Goal: Transaction & Acquisition: Register for event/course

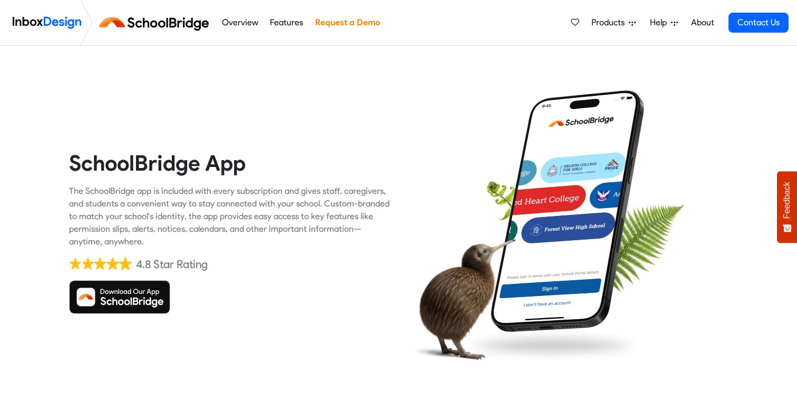
click at [624, 22] on span "Products" at bounding box center [609, 22] width 37 height 13
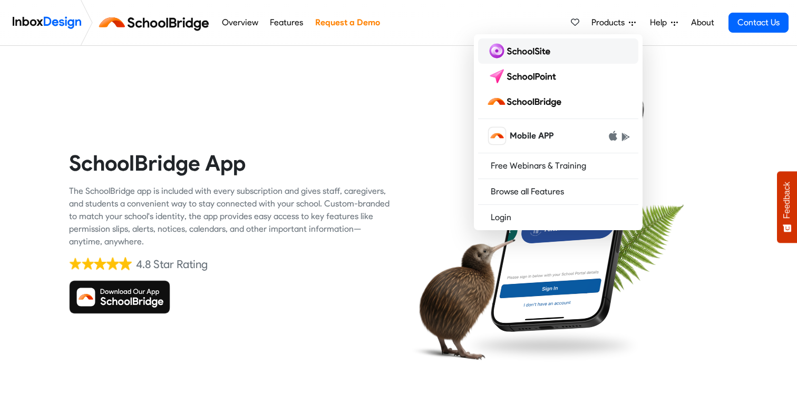
click at [536, 53] on img at bounding box center [520, 51] width 68 height 17
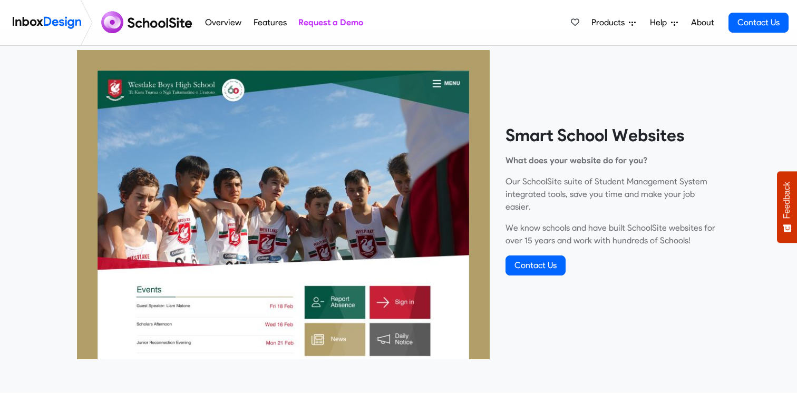
scroll to position [211, 0]
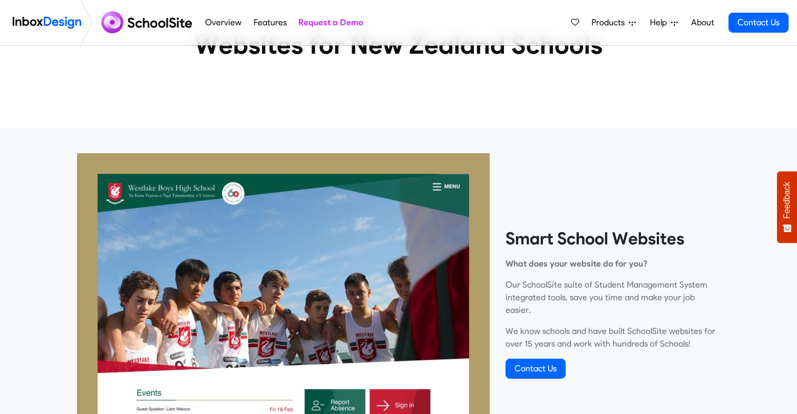
click at [159, 26] on img at bounding box center [148, 22] width 102 height 25
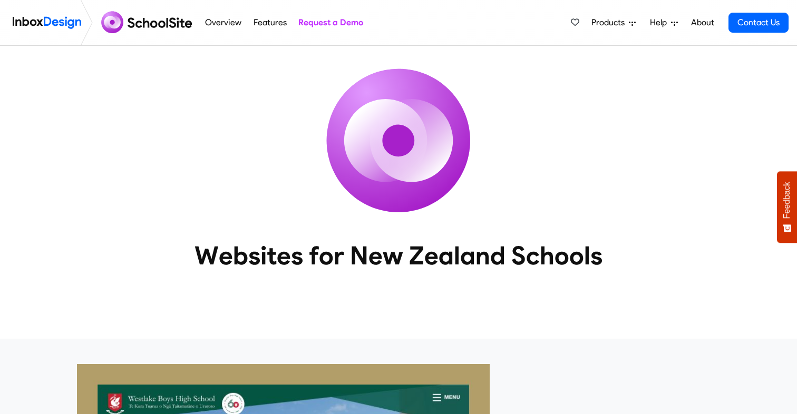
click at [629, 22] on span "Help" at bounding box center [609, 22] width 37 height 13
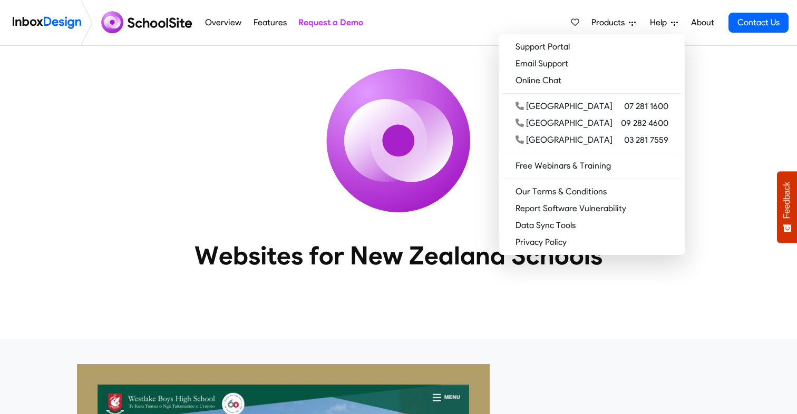
click at [380, 161] on img at bounding box center [399, 141] width 190 height 190
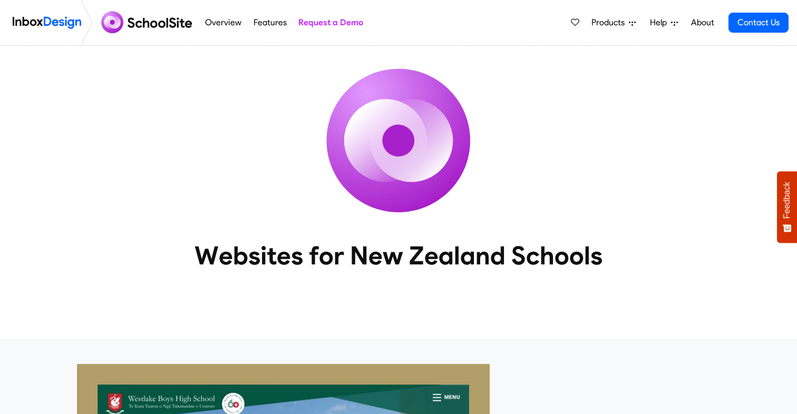
click at [603, 23] on span "Products" at bounding box center [609, 22] width 37 height 13
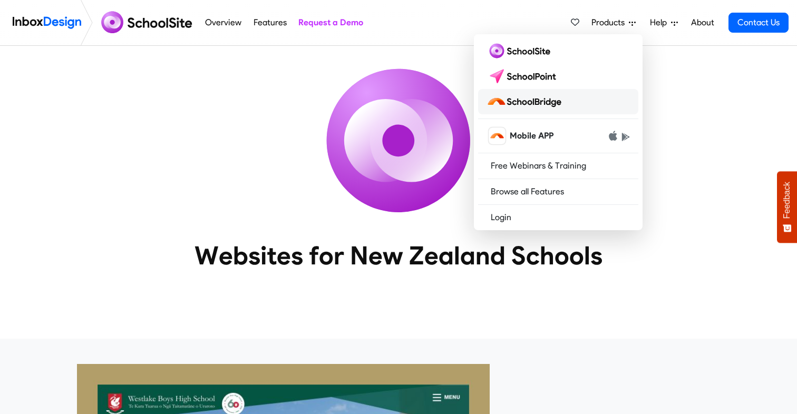
click at [535, 102] on img at bounding box center [525, 101] width 79 height 17
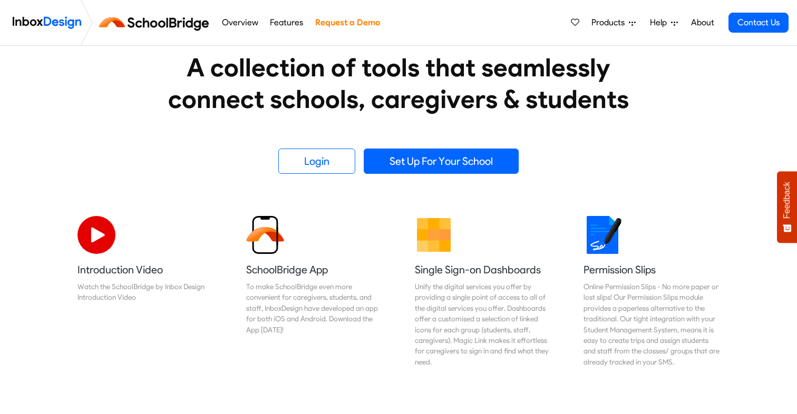
scroll to position [192, 0]
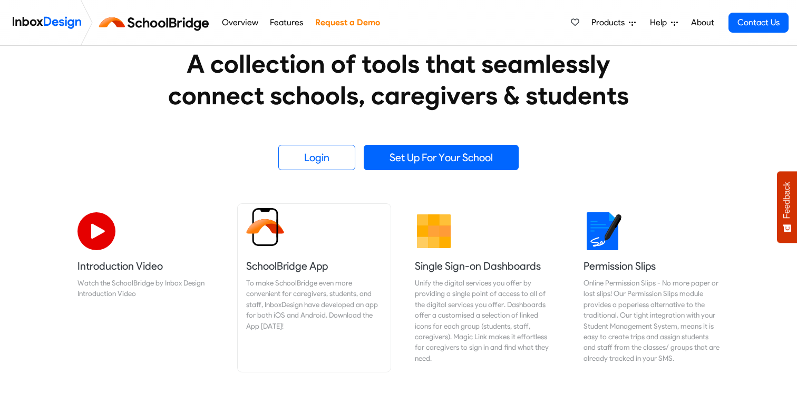
click at [261, 254] on link "SchoolBridge App To make SchoolBridge even more convenient for caregivers, stud…" at bounding box center [314, 288] width 153 height 168
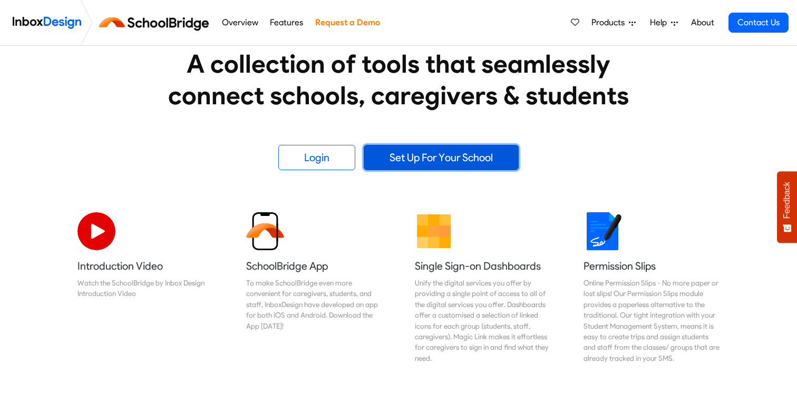
click at [471, 158] on link "Set Up For Your School" at bounding box center [441, 157] width 155 height 25
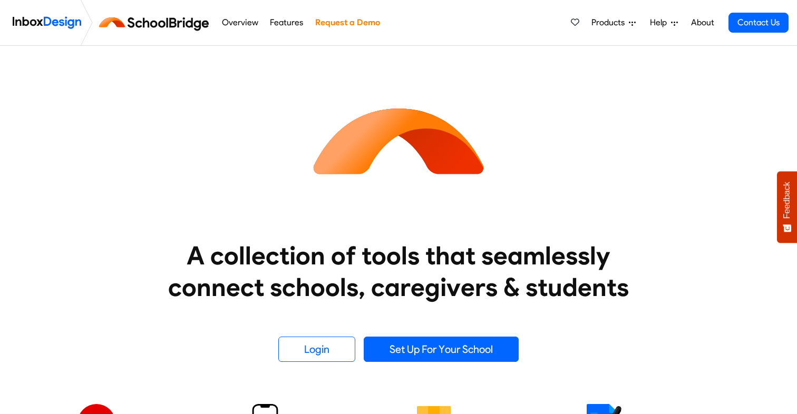
scroll to position [192, 0]
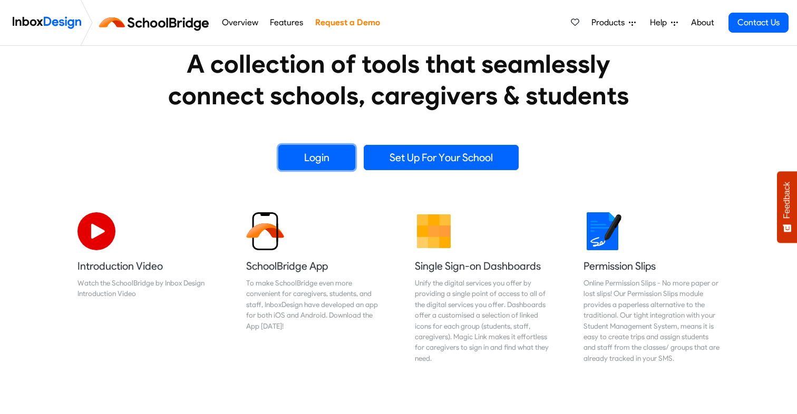
click at [306, 161] on link "Login" at bounding box center [316, 157] width 77 height 25
